Goal: Find specific page/section: Find specific page/section

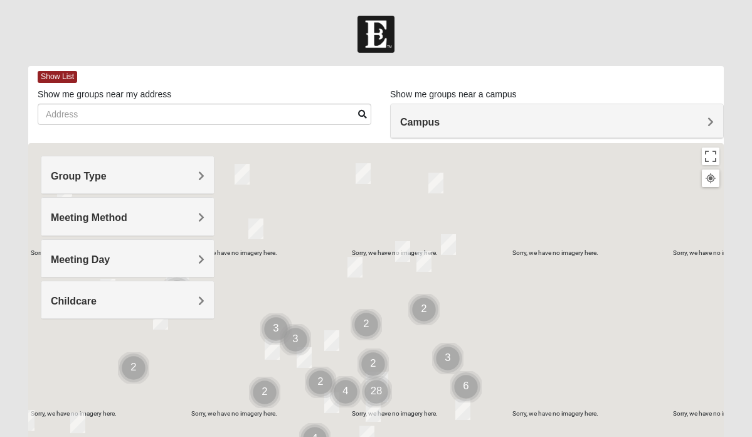
click at [132, 167] on div "Group Type" at bounding box center [127, 174] width 173 height 37
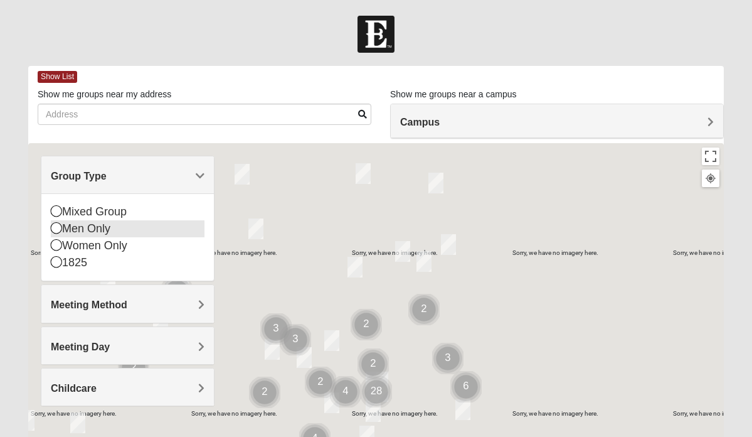
click at [55, 225] on icon at bounding box center [56, 227] width 11 height 11
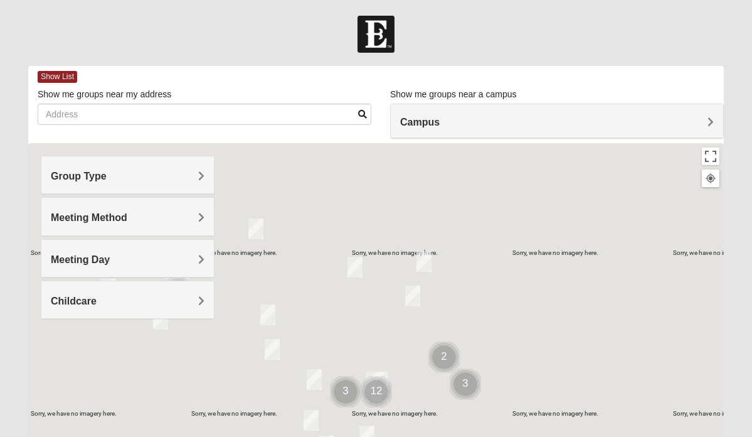
click at [88, 209] on div "Meeting Method" at bounding box center [127, 216] width 173 height 37
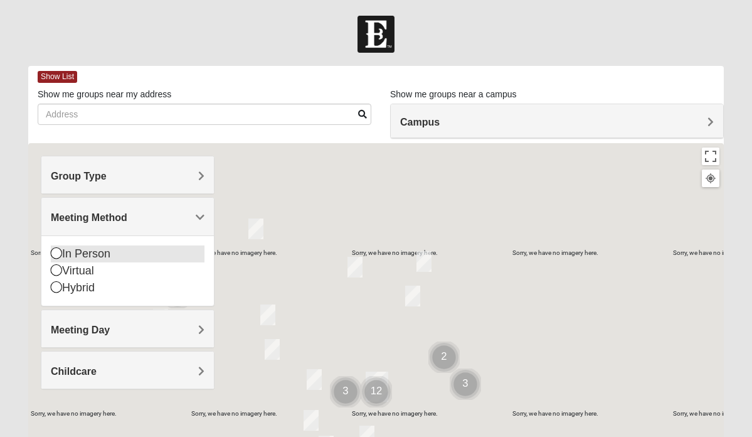
click at [54, 252] on icon at bounding box center [56, 252] width 11 height 11
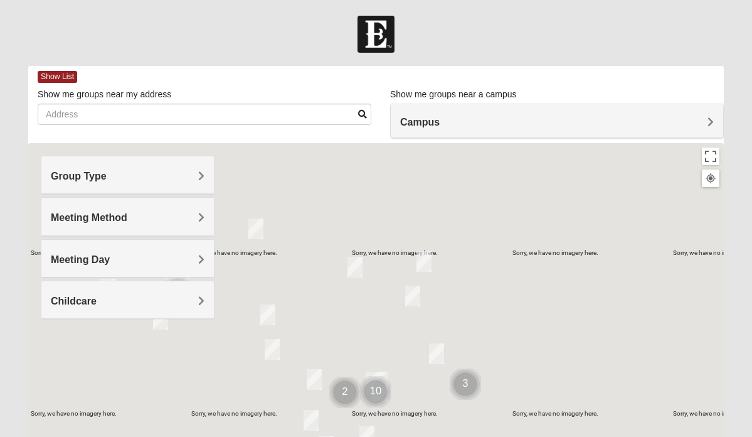
click at [85, 259] on span "Meeting Day" at bounding box center [80, 259] width 59 height 11
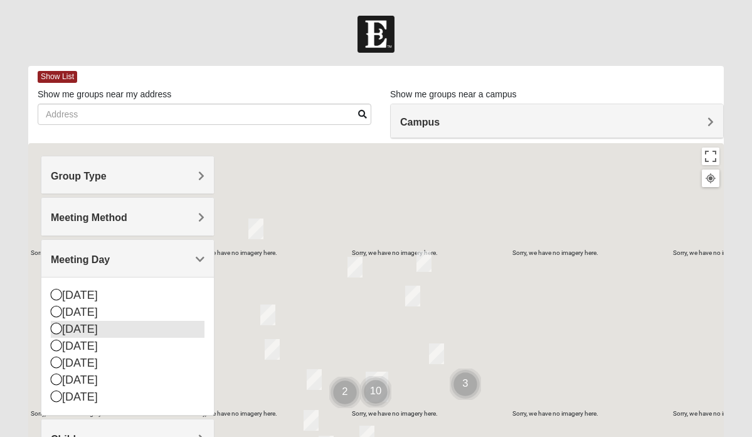
click at [54, 326] on icon at bounding box center [56, 328] width 11 height 11
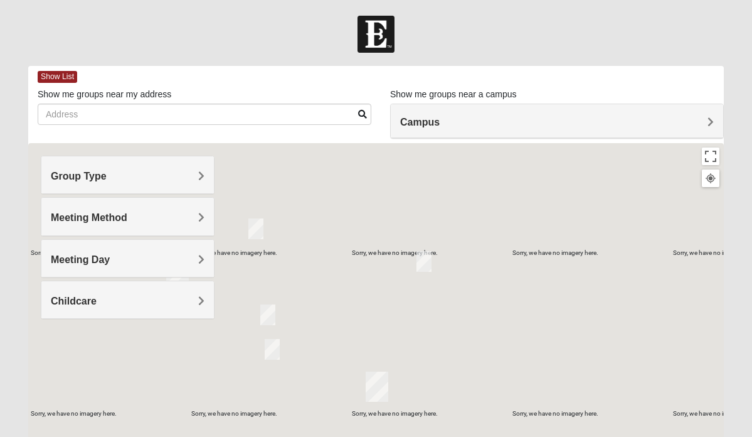
click at [115, 291] on div "Childcare" at bounding box center [127, 299] width 173 height 37
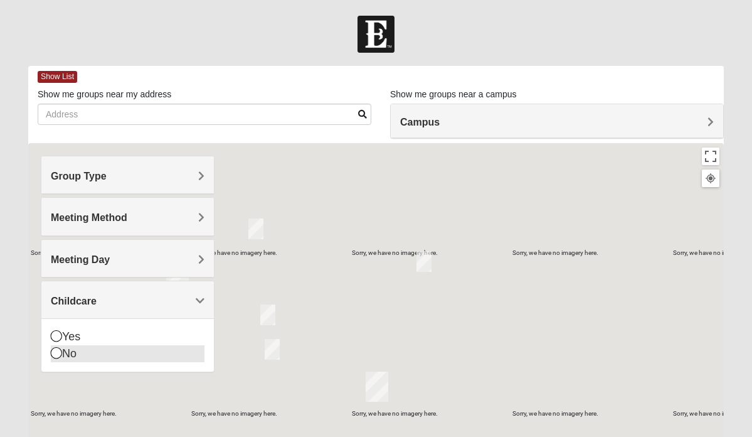
click at [55, 349] on icon at bounding box center [56, 352] width 11 height 11
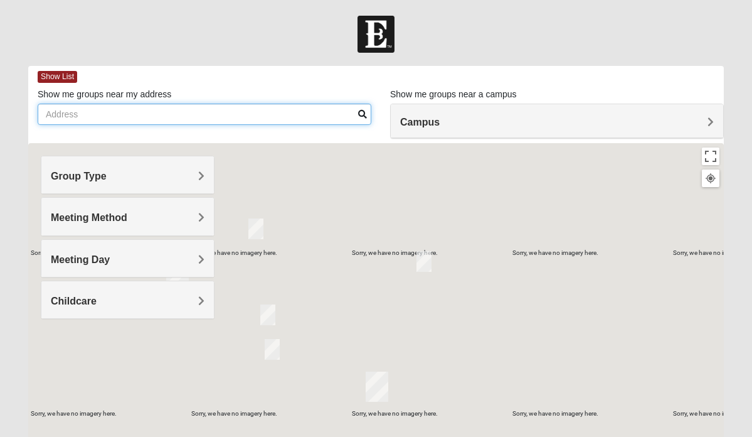
click at [99, 109] on input "Show me groups near my address" at bounding box center [205, 114] width 334 height 21
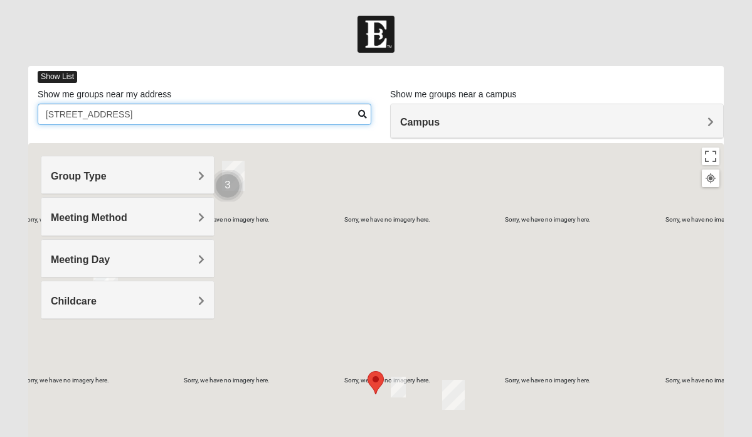
type input "[STREET_ADDRESS]"
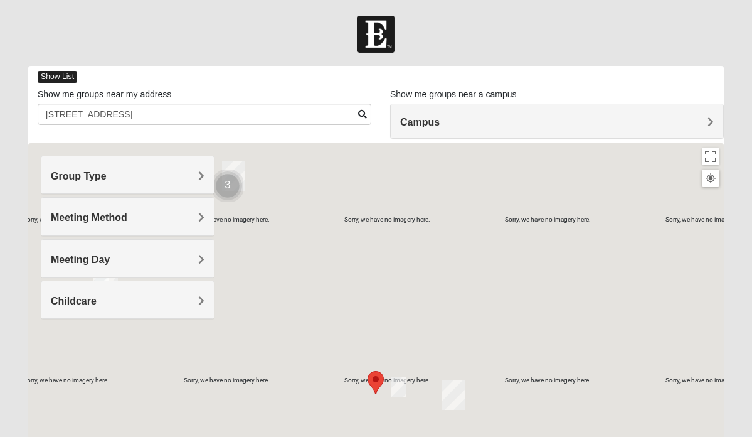
click at [61, 75] on span "Show List" at bounding box center [58, 77] width 40 height 12
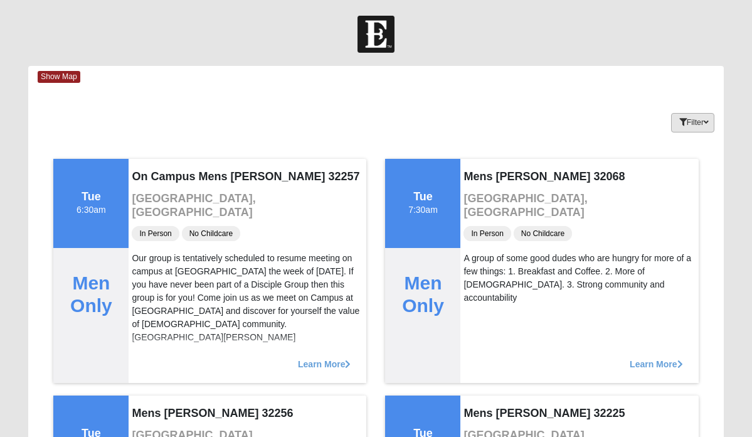
click at [681, 115] on button "Filter" at bounding box center [692, 122] width 43 height 19
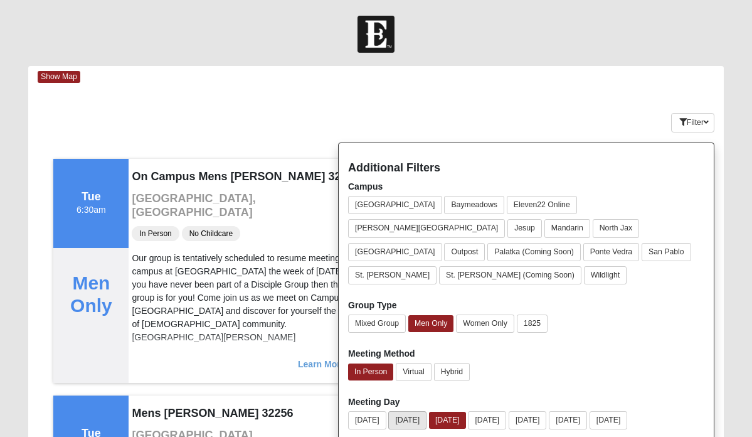
click at [402, 411] on button "[DATE]" at bounding box center [407, 420] width 38 height 18
